Goal: Find specific page/section: Find specific page/section

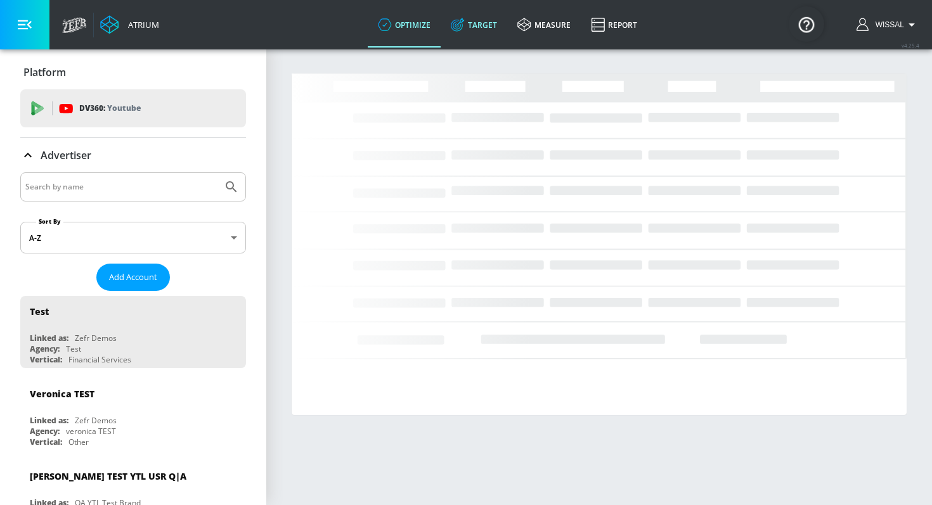
click at [475, 41] on link "Target" at bounding box center [474, 25] width 67 height 46
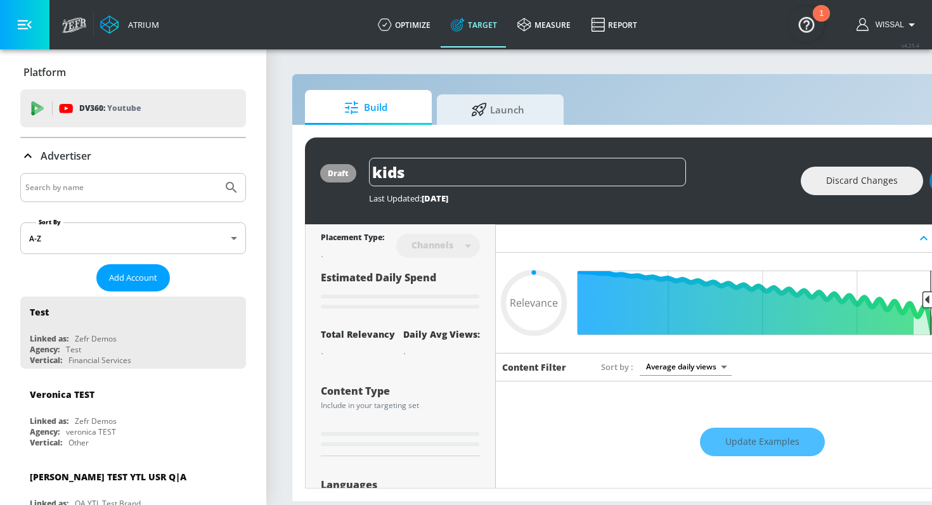
type input "0.59"
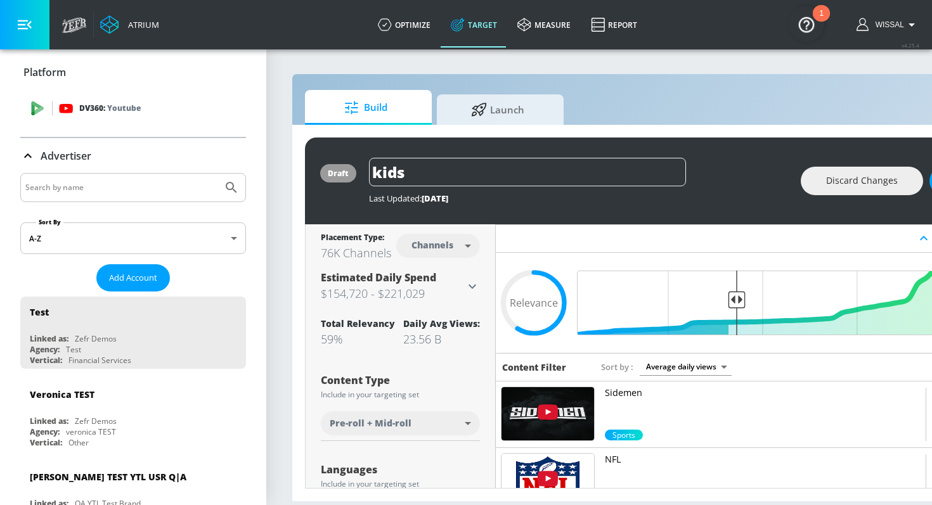
click at [95, 124] on div "DV360: Youtube" at bounding box center [133, 108] width 226 height 38
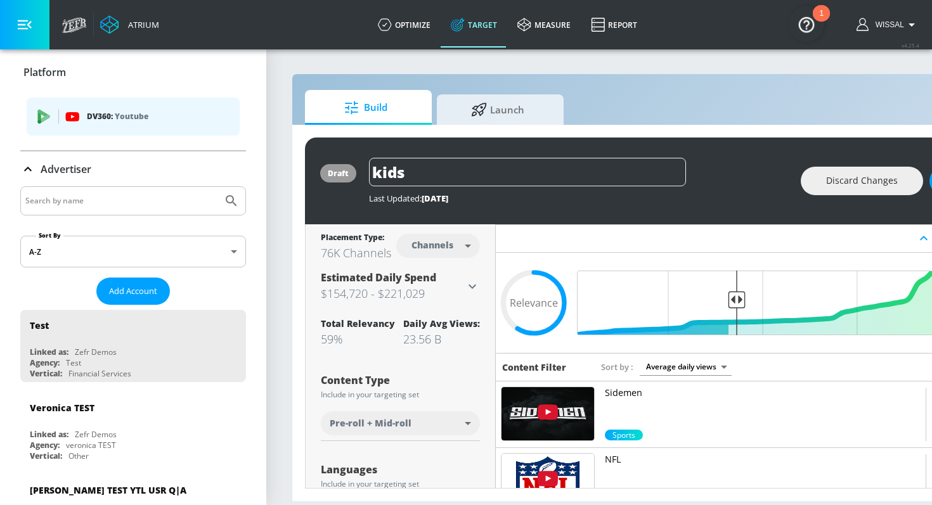
click at [150, 120] on p "DV360: Youtube" at bounding box center [158, 117] width 143 height 14
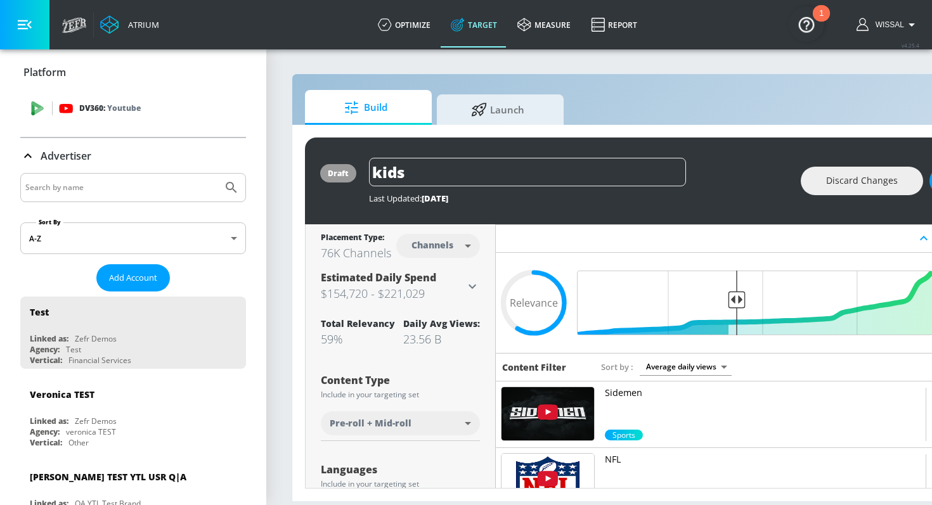
click at [124, 108] on p "Youtube" at bounding box center [124, 107] width 34 height 13
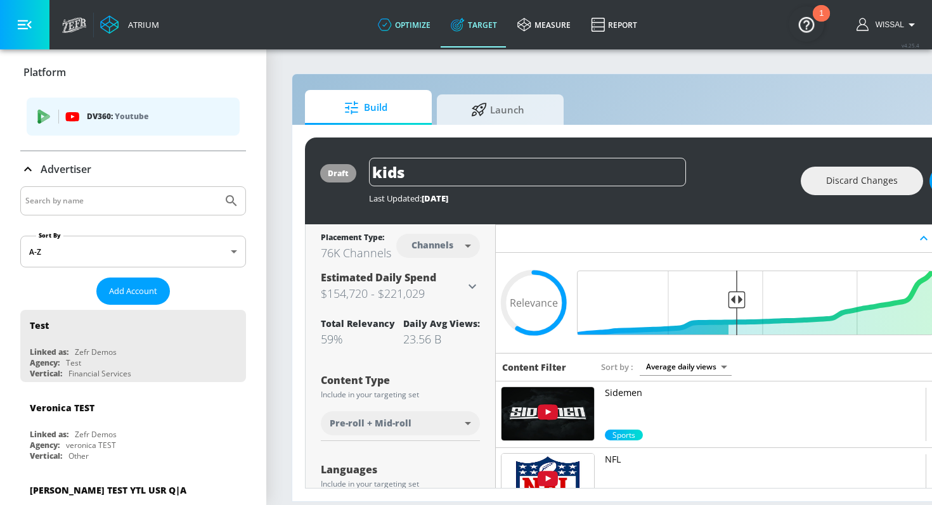
click at [385, 25] on icon at bounding box center [384, 25] width 4 height 4
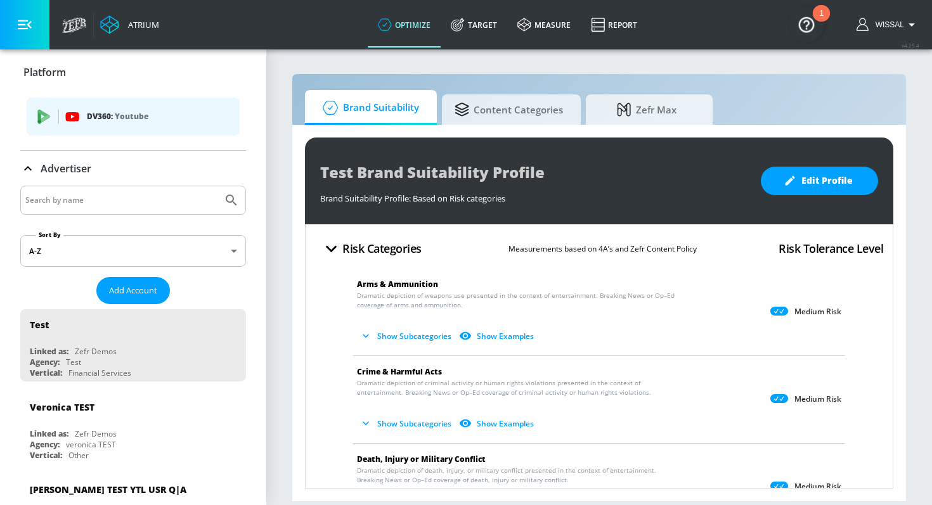
click at [148, 122] on p "Youtube" at bounding box center [132, 116] width 34 height 13
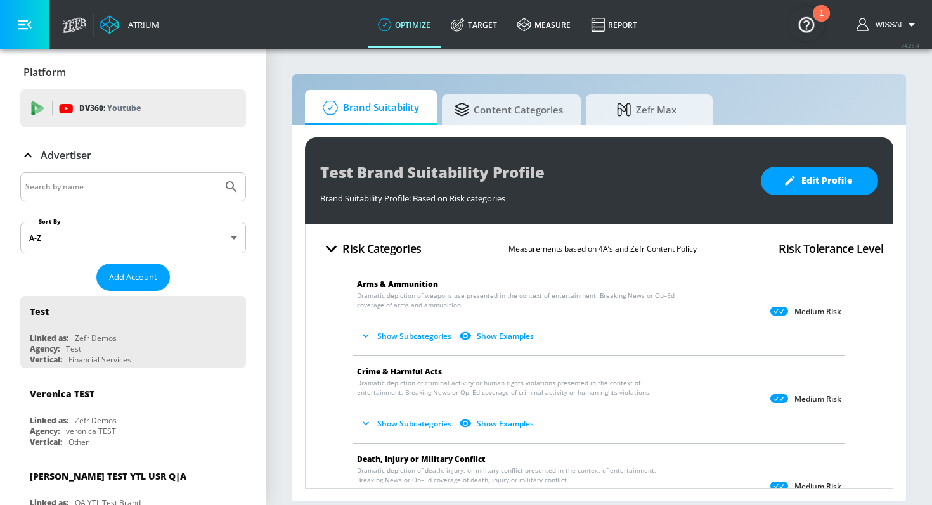
click at [93, 186] on input "Search by name" at bounding box center [121, 187] width 192 height 16
click at [217, 173] on button "Submit Search" at bounding box center [231, 187] width 28 height 28
click at [90, 198] on div "gocompare" at bounding box center [133, 186] width 226 height 29
click at [85, 193] on input "gocompare" at bounding box center [121, 187] width 192 height 16
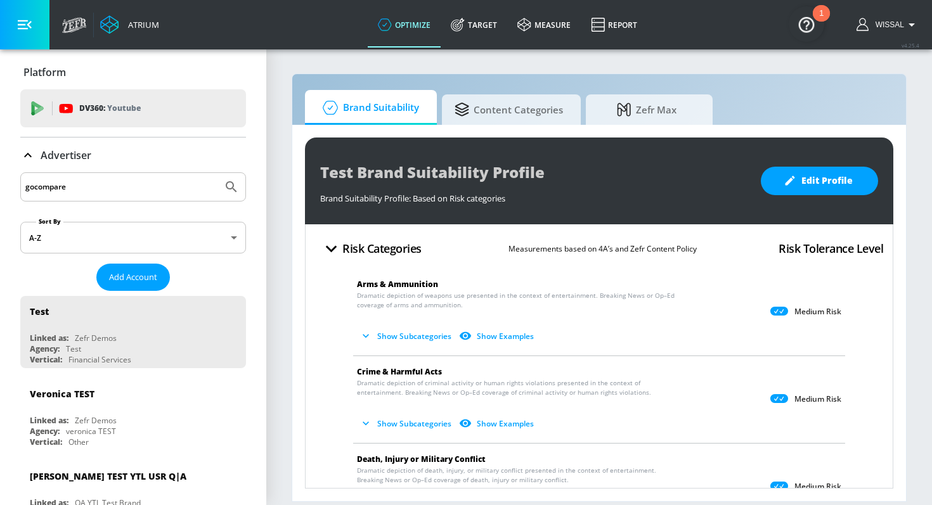
click at [85, 193] on input "gocompare" at bounding box center [121, 187] width 192 height 16
type input "compare"
click at [217, 173] on button "Submit Search" at bounding box center [231, 187] width 28 height 28
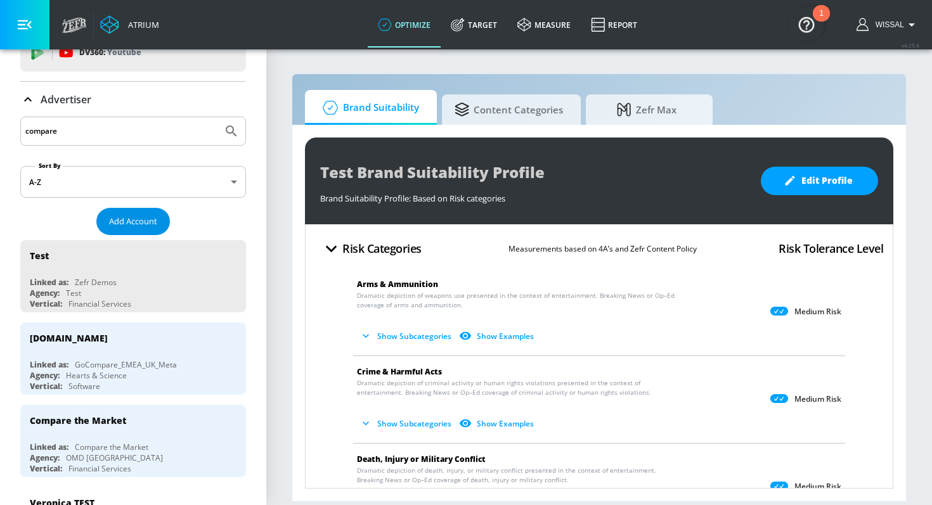
scroll to position [68, 0]
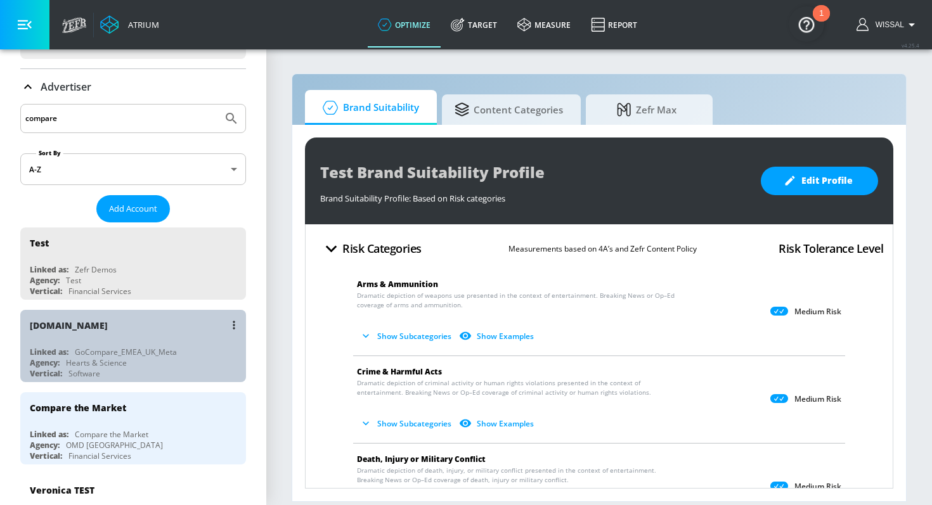
click at [146, 321] on div "[DOMAIN_NAME]" at bounding box center [136, 325] width 213 height 30
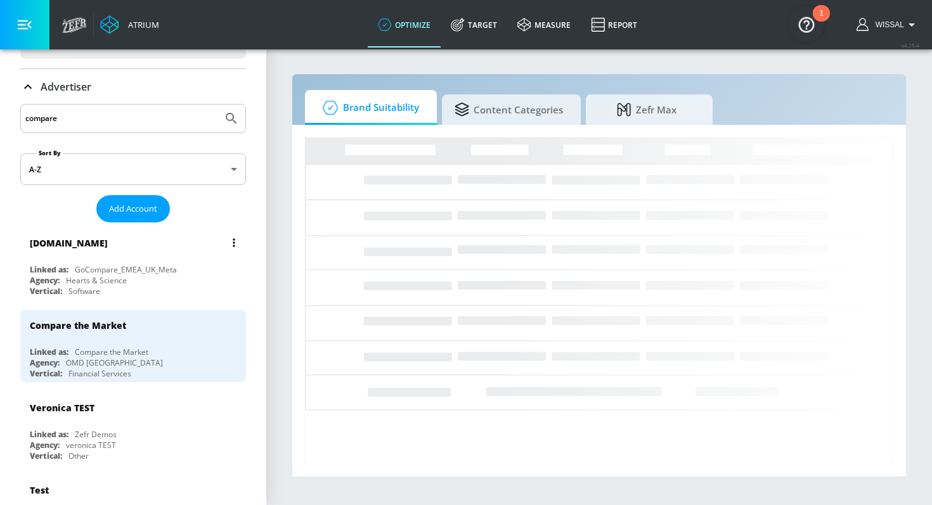
click at [177, 246] on div "[DOMAIN_NAME]" at bounding box center [136, 243] width 213 height 30
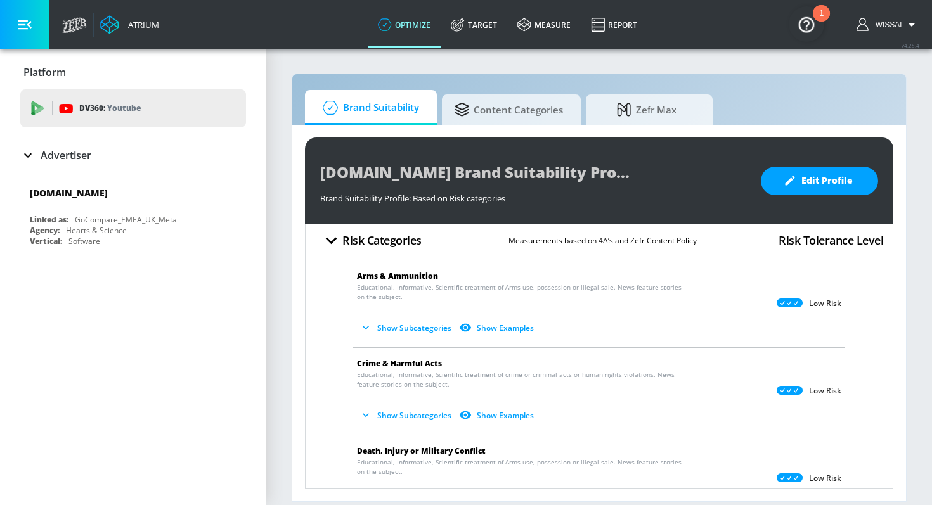
scroll to position [10, 0]
